Goal: Transaction & Acquisition: Purchase product/service

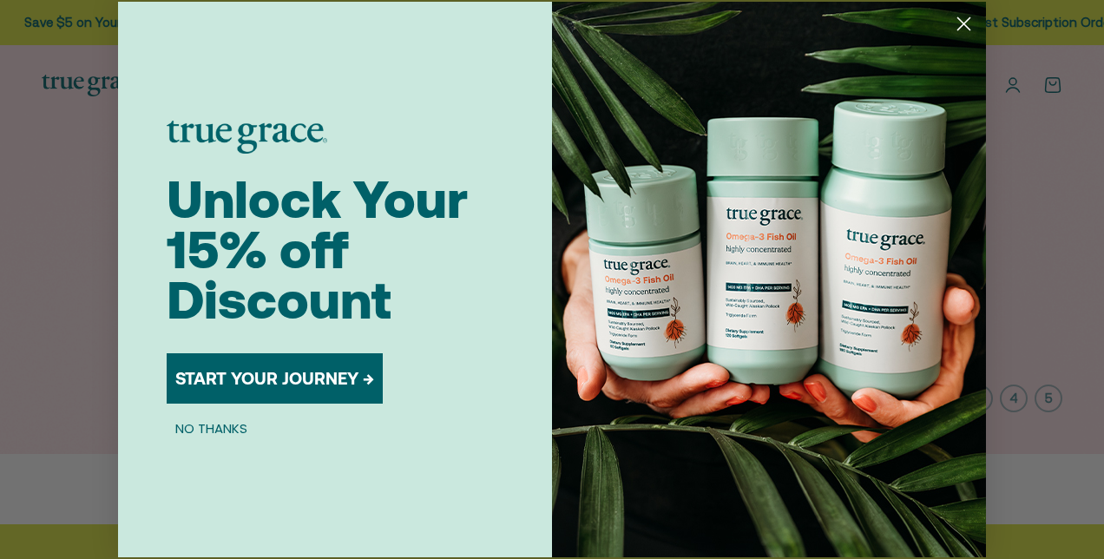
click at [962, 24] on icon "Close dialog" at bounding box center [964, 24] width 12 height 12
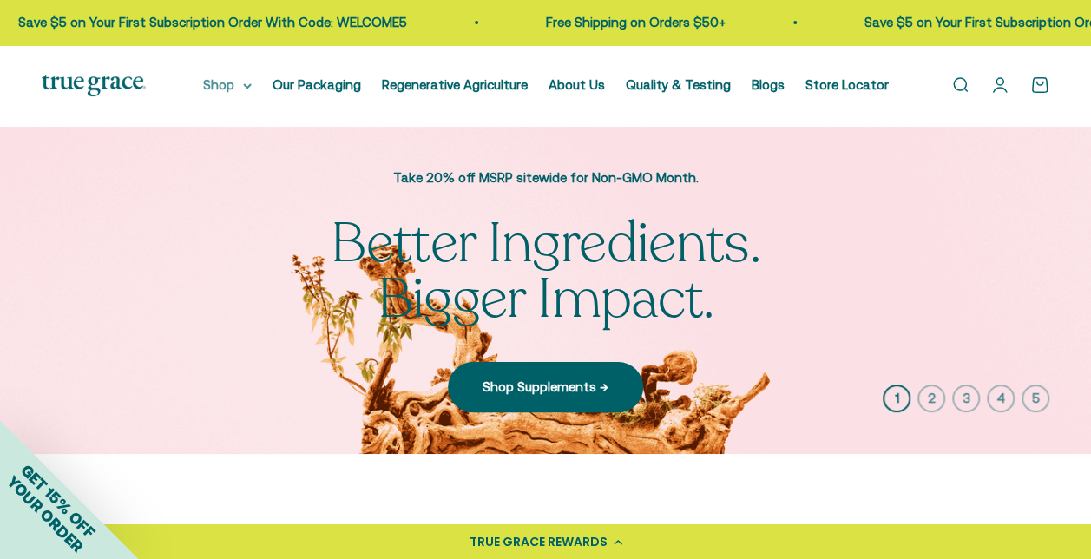
click at [252, 85] on summary "Shop" at bounding box center [227, 85] width 49 height 21
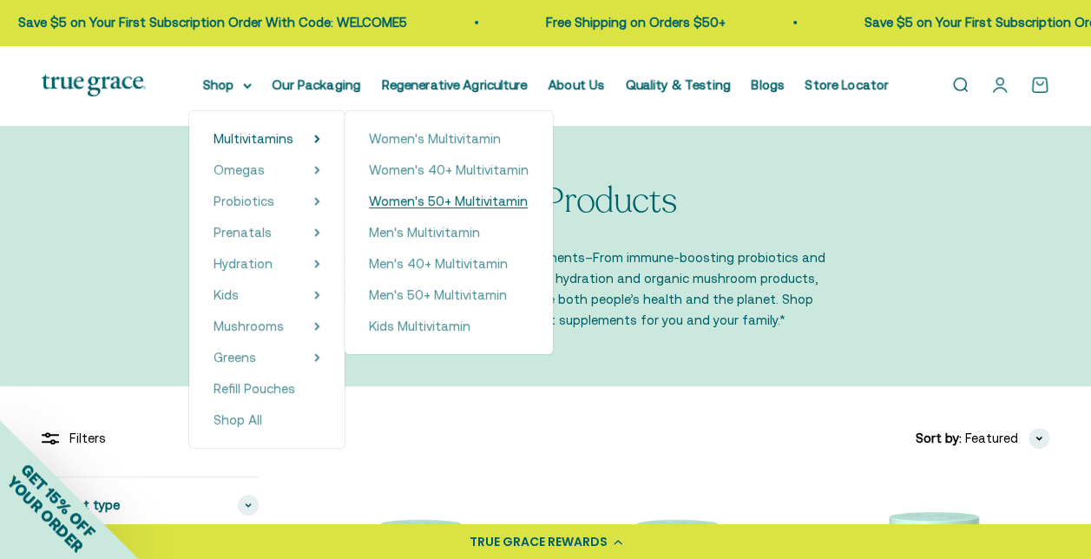
click at [470, 196] on span "Women's 50+ Multivitamin" at bounding box center [448, 200] width 159 height 15
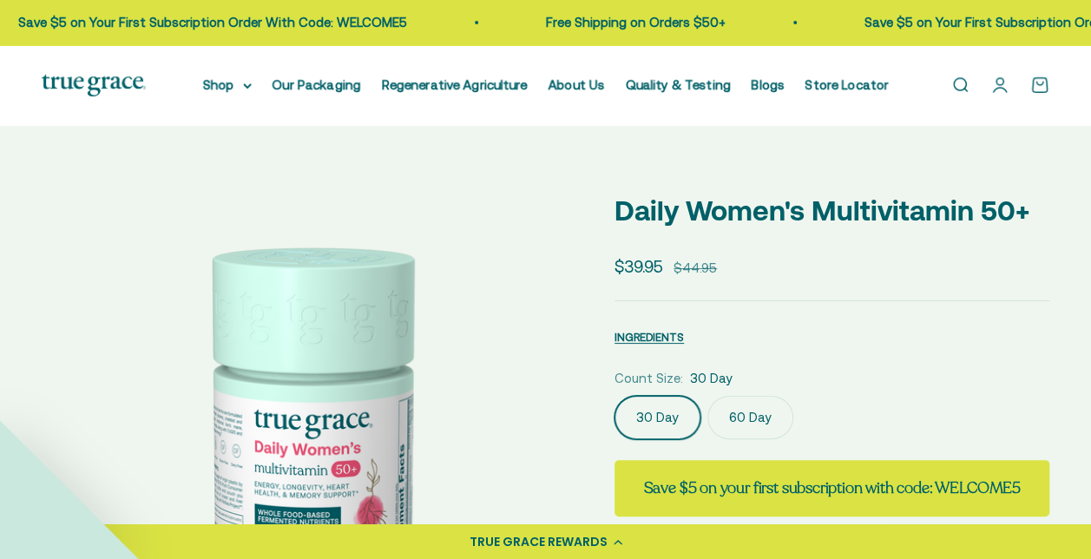
select select "3"
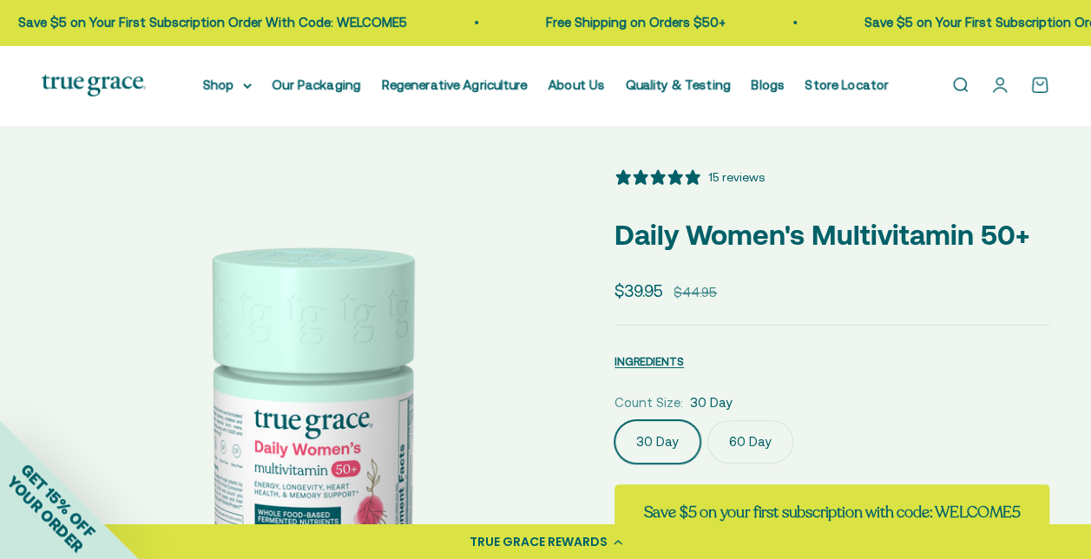
scroll to position [347, 0]
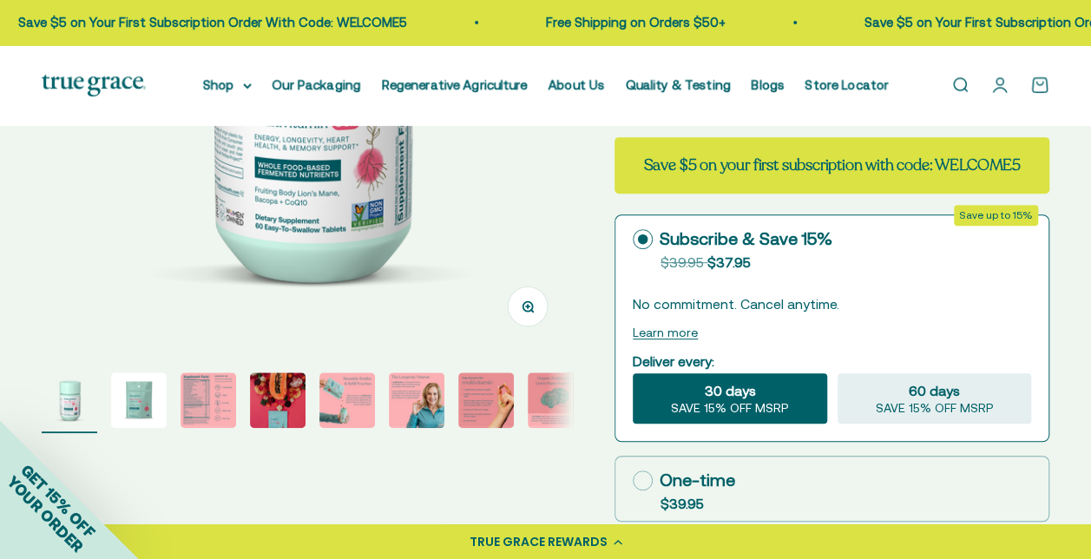
click at [187, 392] on img "Go to item 3" at bounding box center [208, 400] width 56 height 56
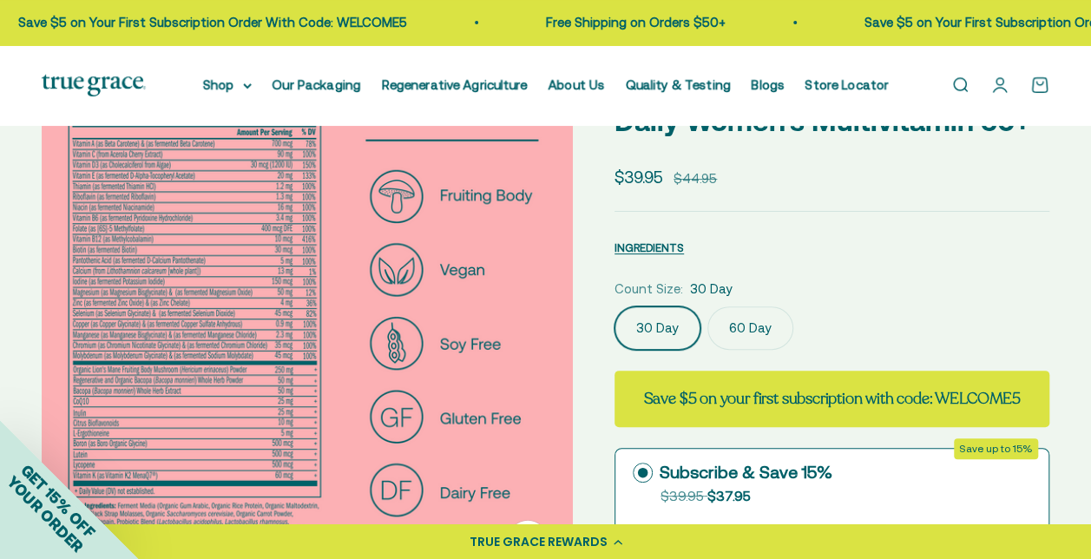
scroll to position [87, 0]
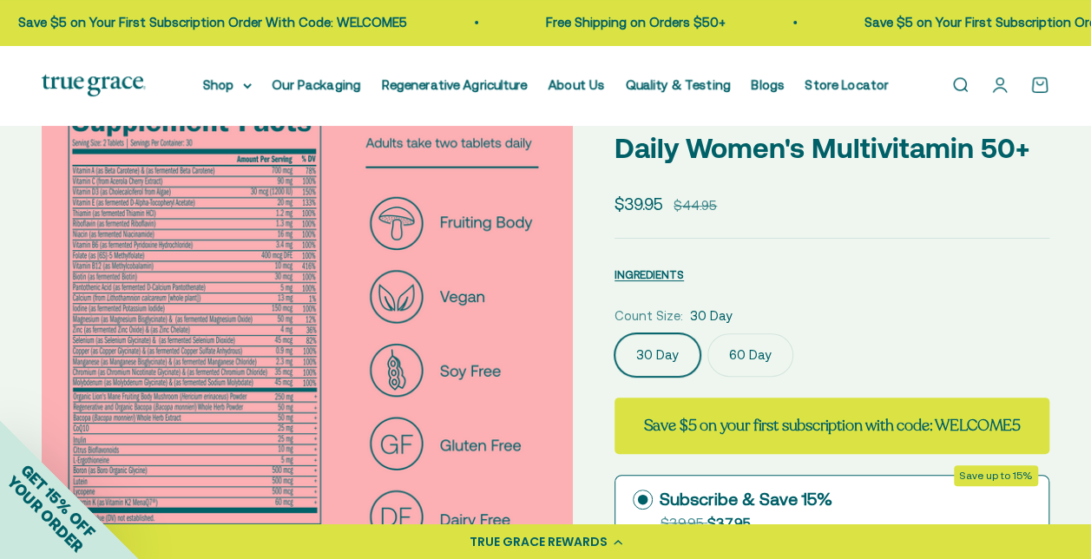
click at [182, 263] on img at bounding box center [307, 346] width 531 height 531
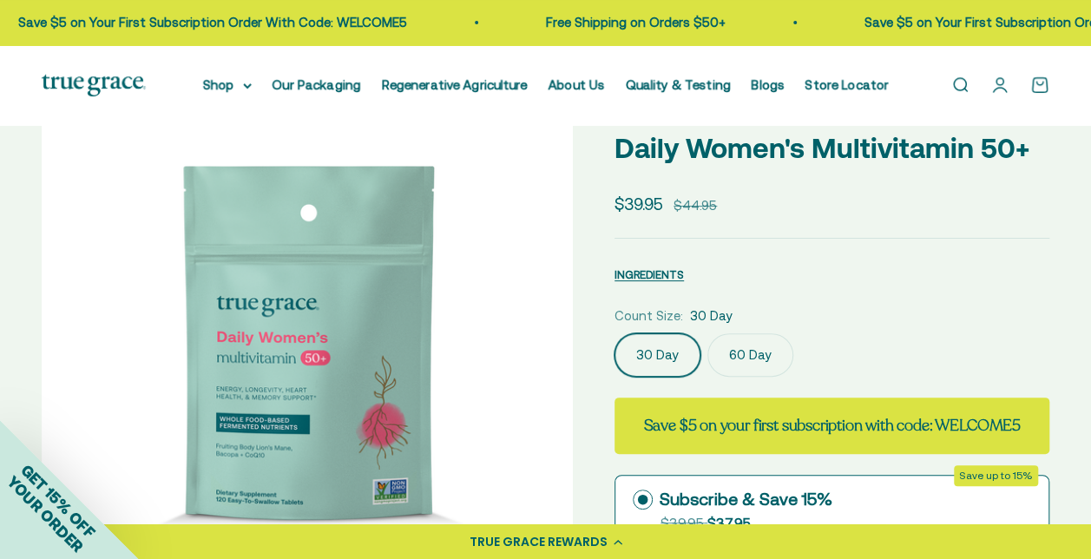
click at [555, 333] on img at bounding box center [307, 346] width 531 height 531
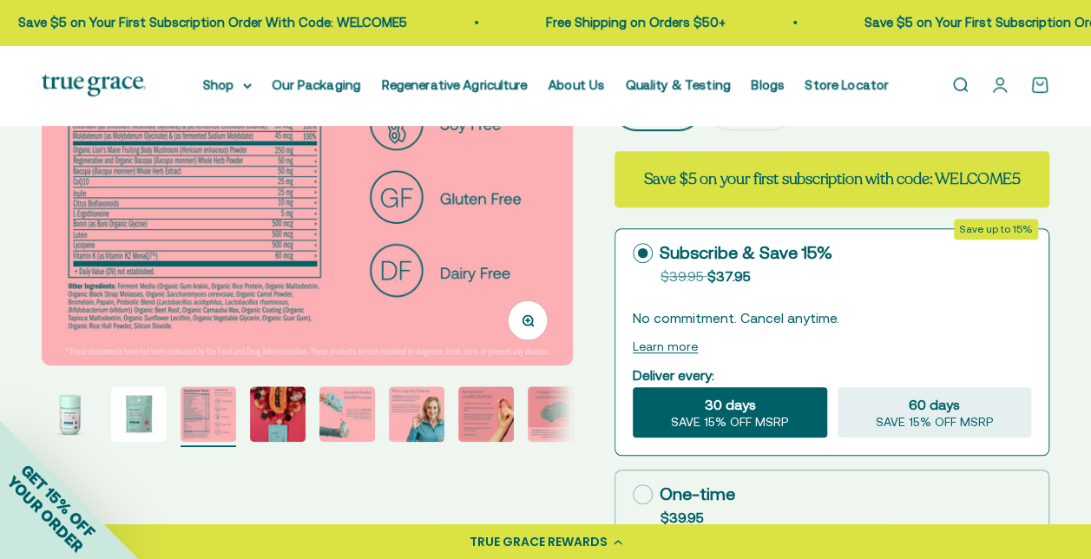
scroll to position [347, 0]
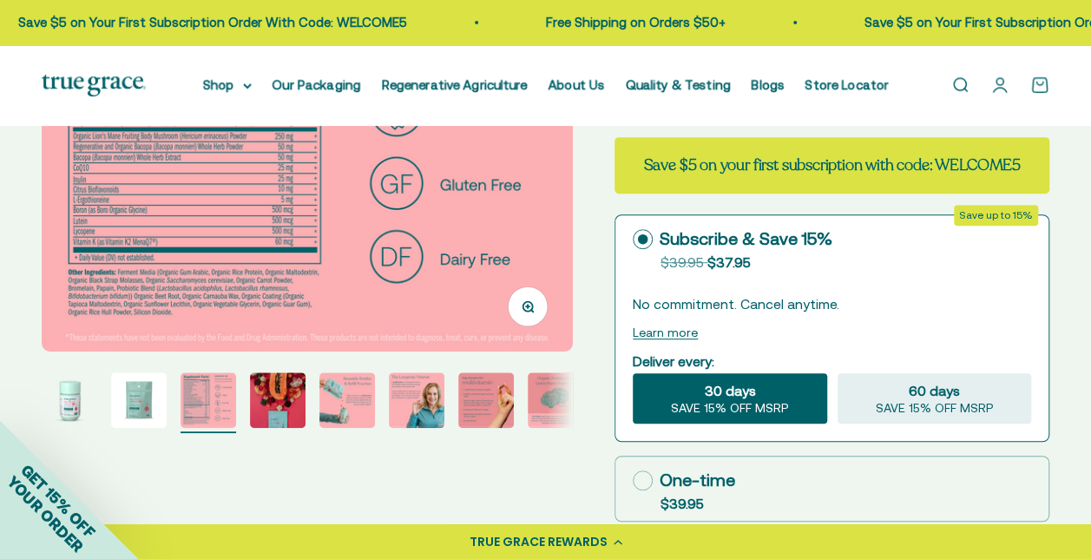
click at [529, 301] on circle "button" at bounding box center [527, 306] width 10 height 10
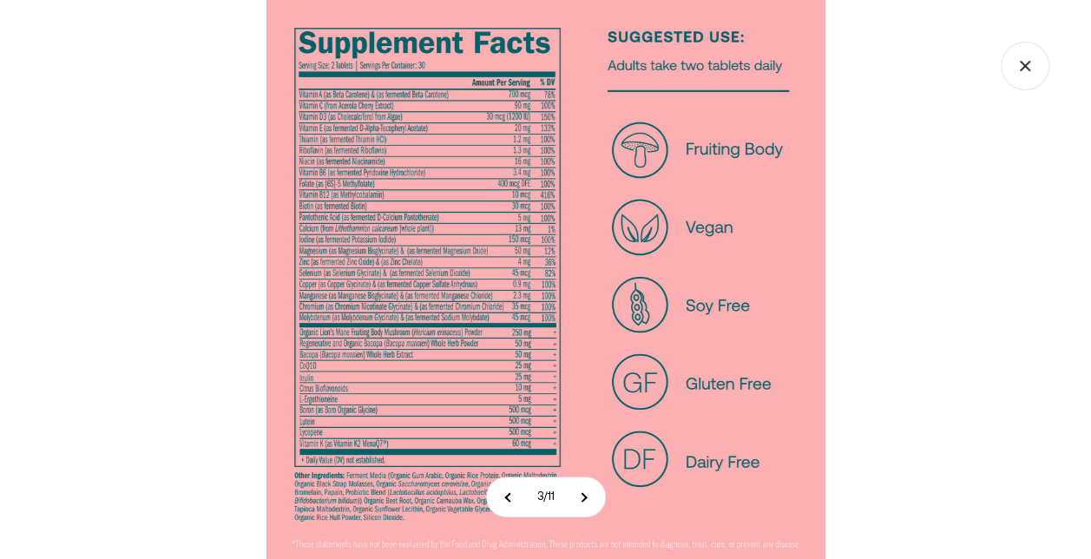
click at [395, 252] on img at bounding box center [545, 279] width 559 height 559
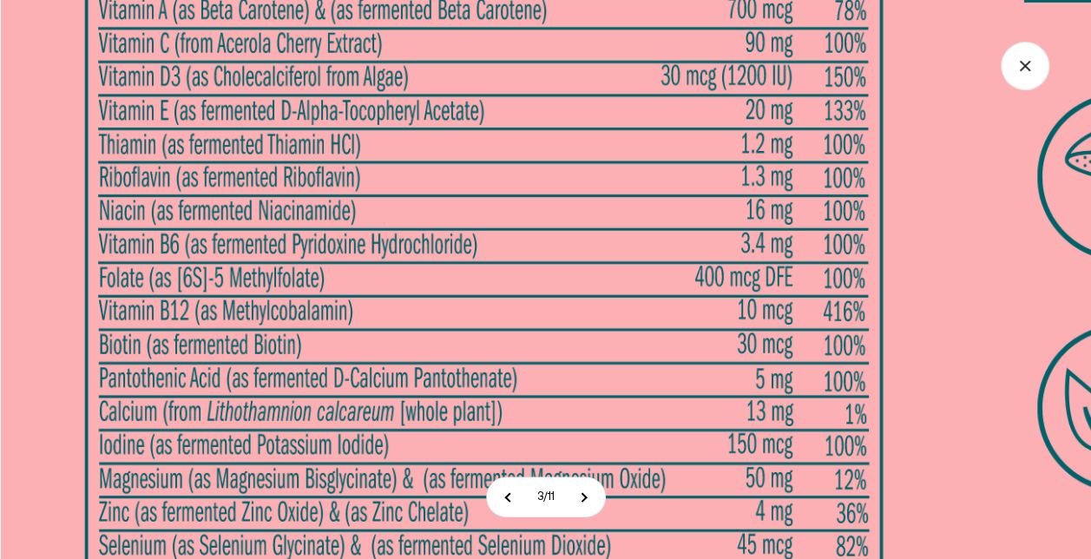
click at [455, 263] on img at bounding box center [839, 565] width 1676 height 1676
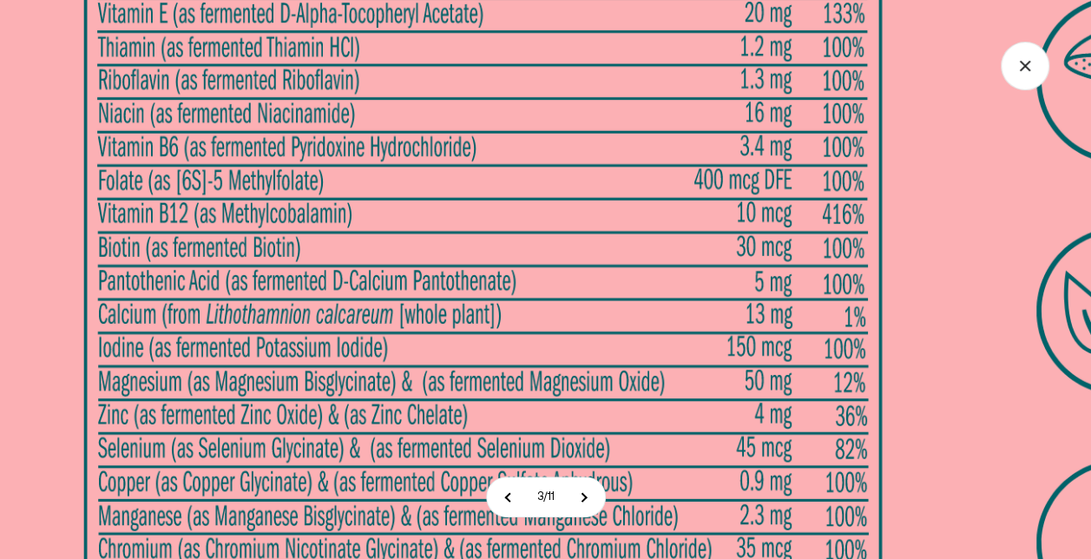
click at [455, 185] on img at bounding box center [838, 468] width 1676 height 1676
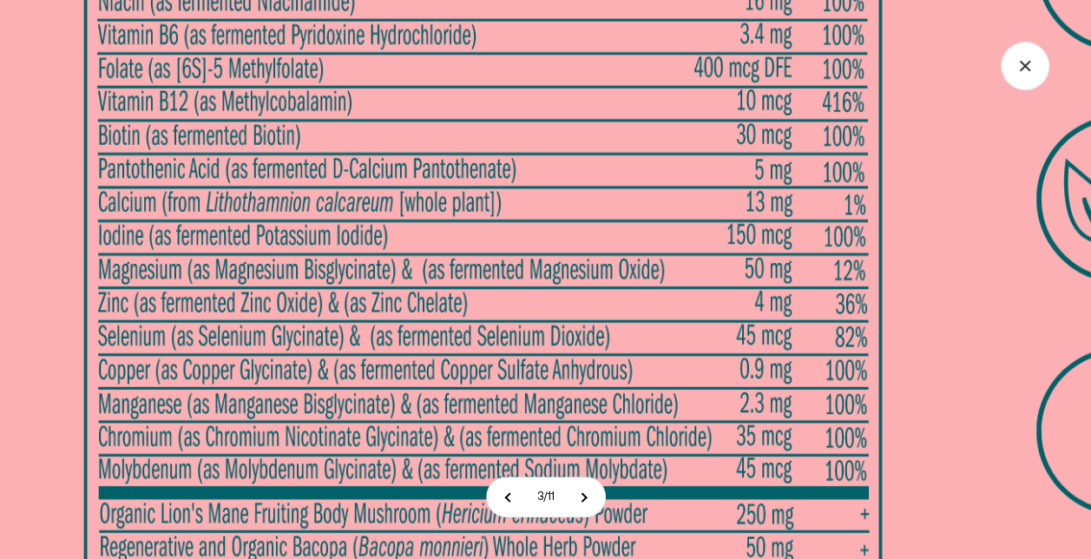
click at [590, 239] on img at bounding box center [838, 356] width 1676 height 1676
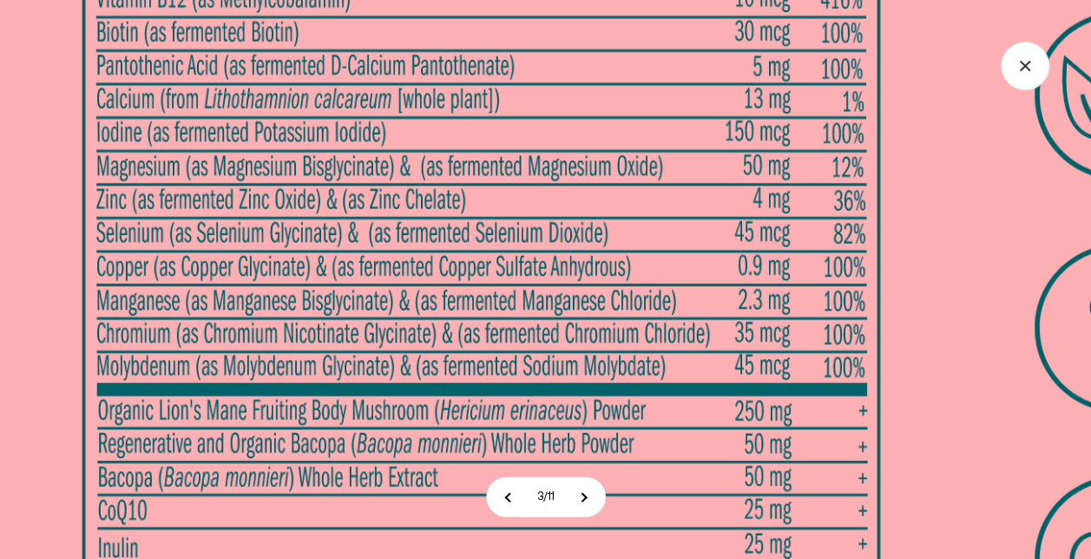
click at [612, 279] on img at bounding box center [836, 252] width 1676 height 1676
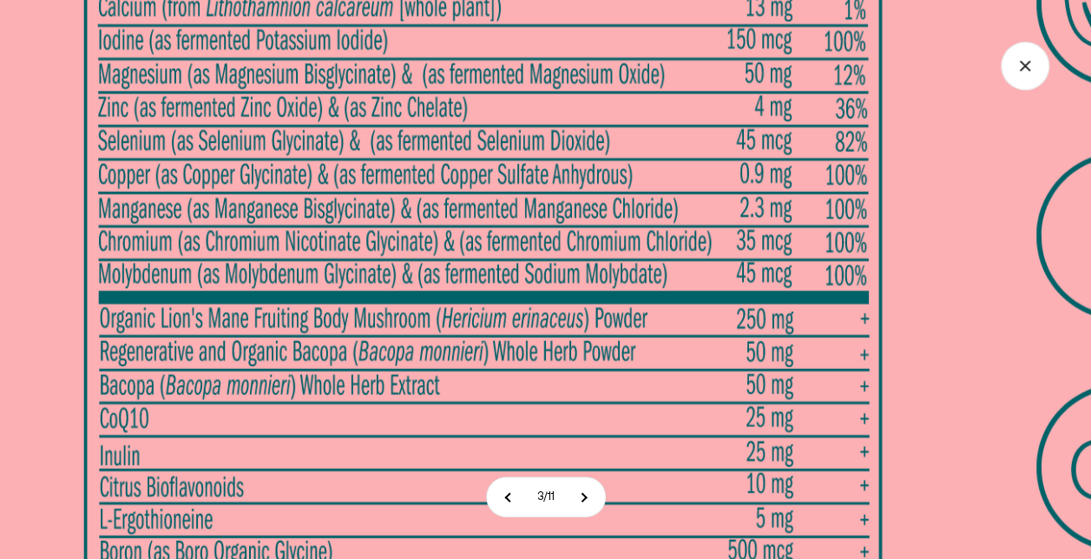
click at [626, 324] on img at bounding box center [838, 160] width 1676 height 1676
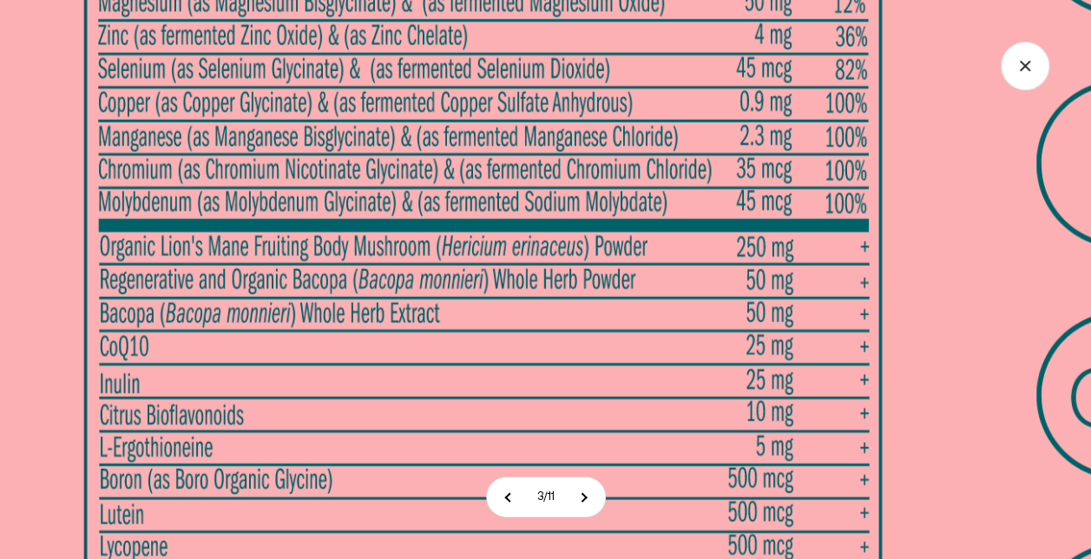
click at [627, 326] on img at bounding box center [838, 88] width 1676 height 1676
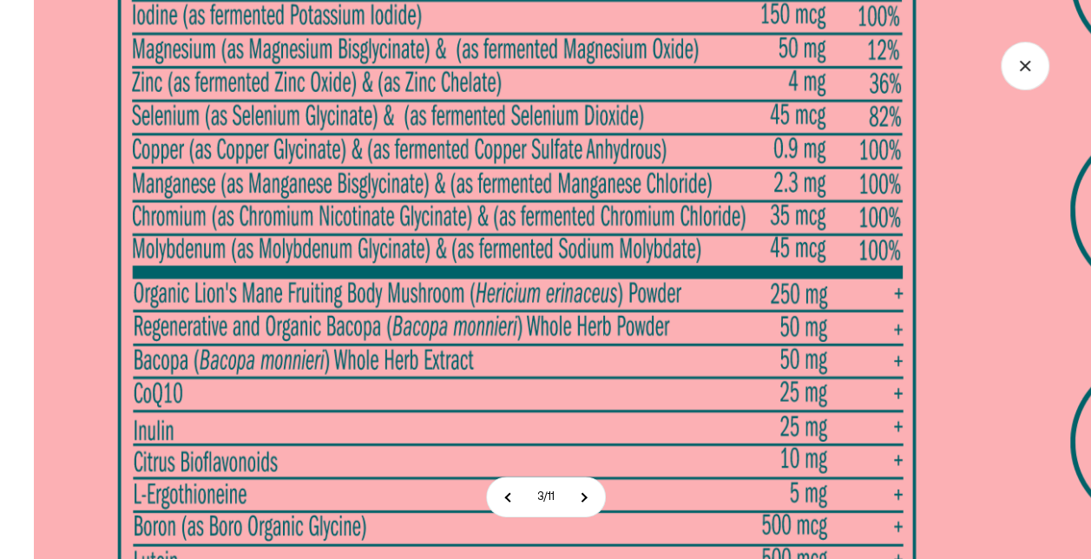
click at [505, 442] on img at bounding box center [872, 135] width 1676 height 1676
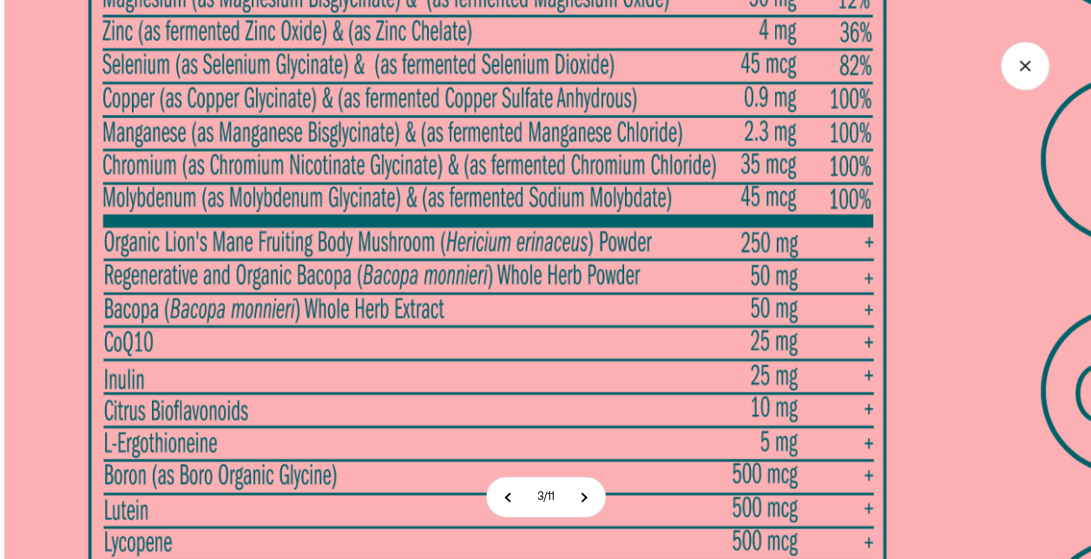
click at [524, 175] on img at bounding box center [842, 84] width 1676 height 1676
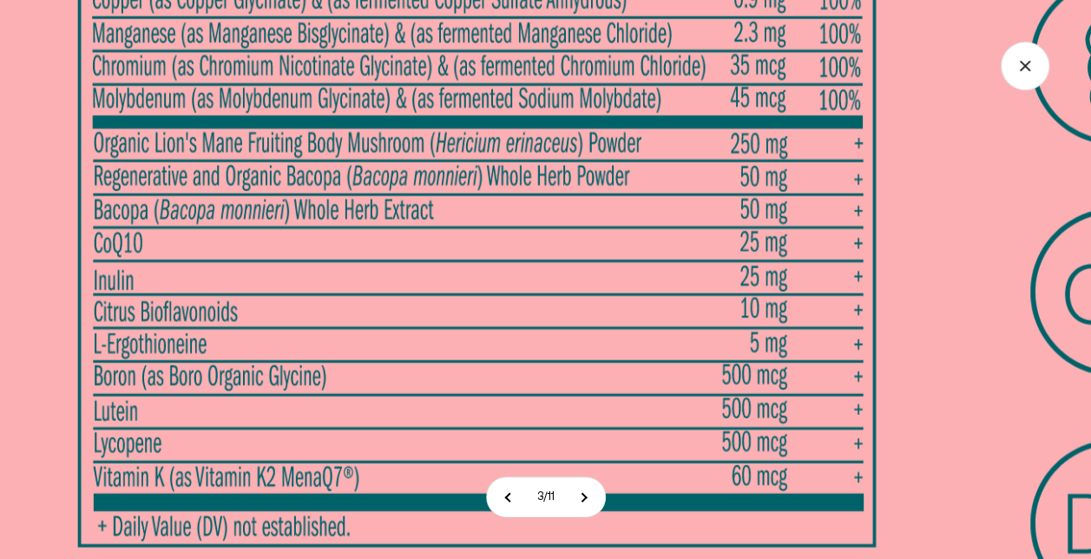
click at [491, 481] on section "3 / 11" at bounding box center [545, 279] width 1091 height 559
